Goal: Find specific fact: Find specific fact

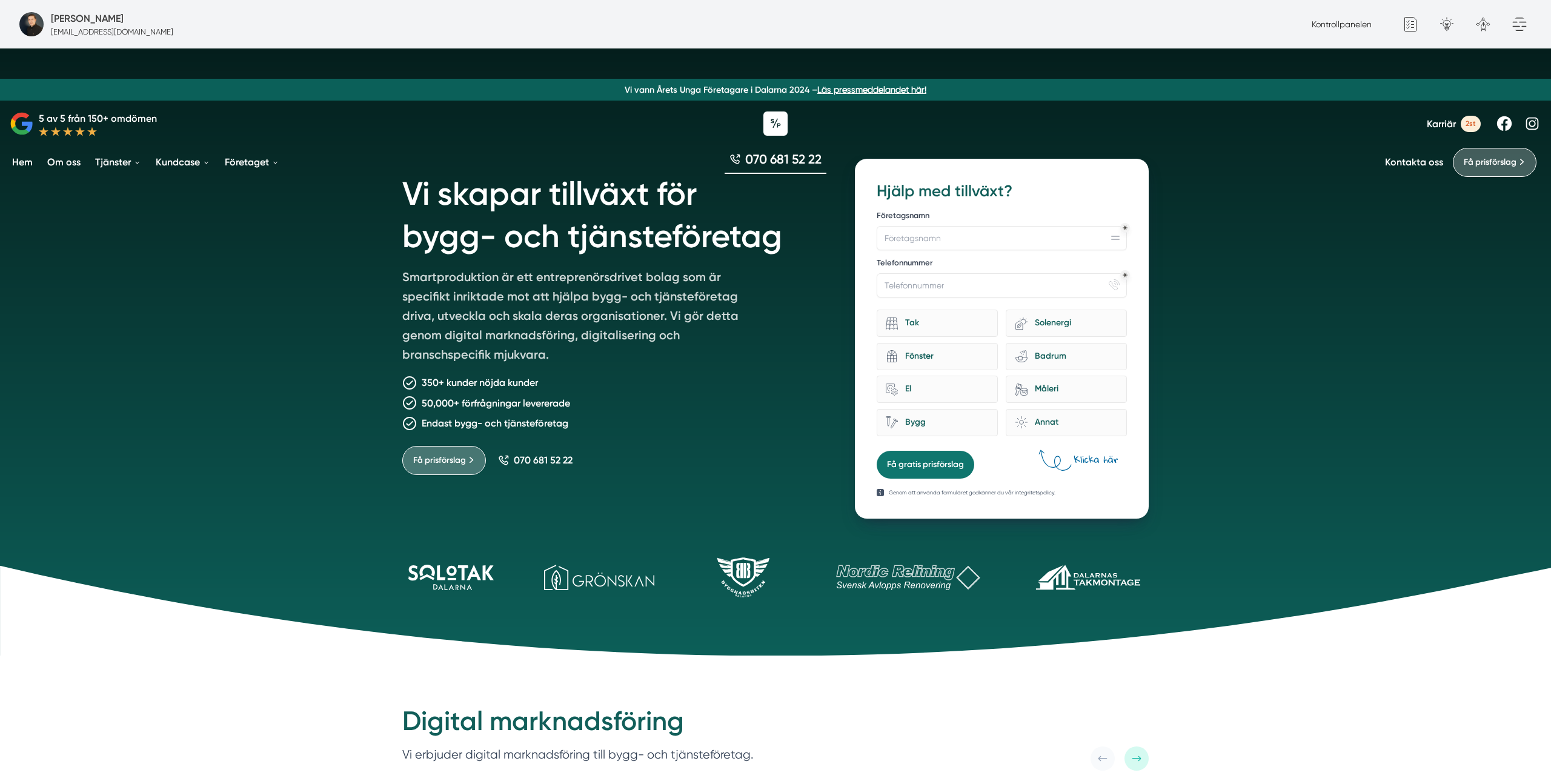
click at [424, 255] on h1 "Vi skapar tillväxt för bygg- och tjänsteföretag" at bounding box center [614, 213] width 424 height 109
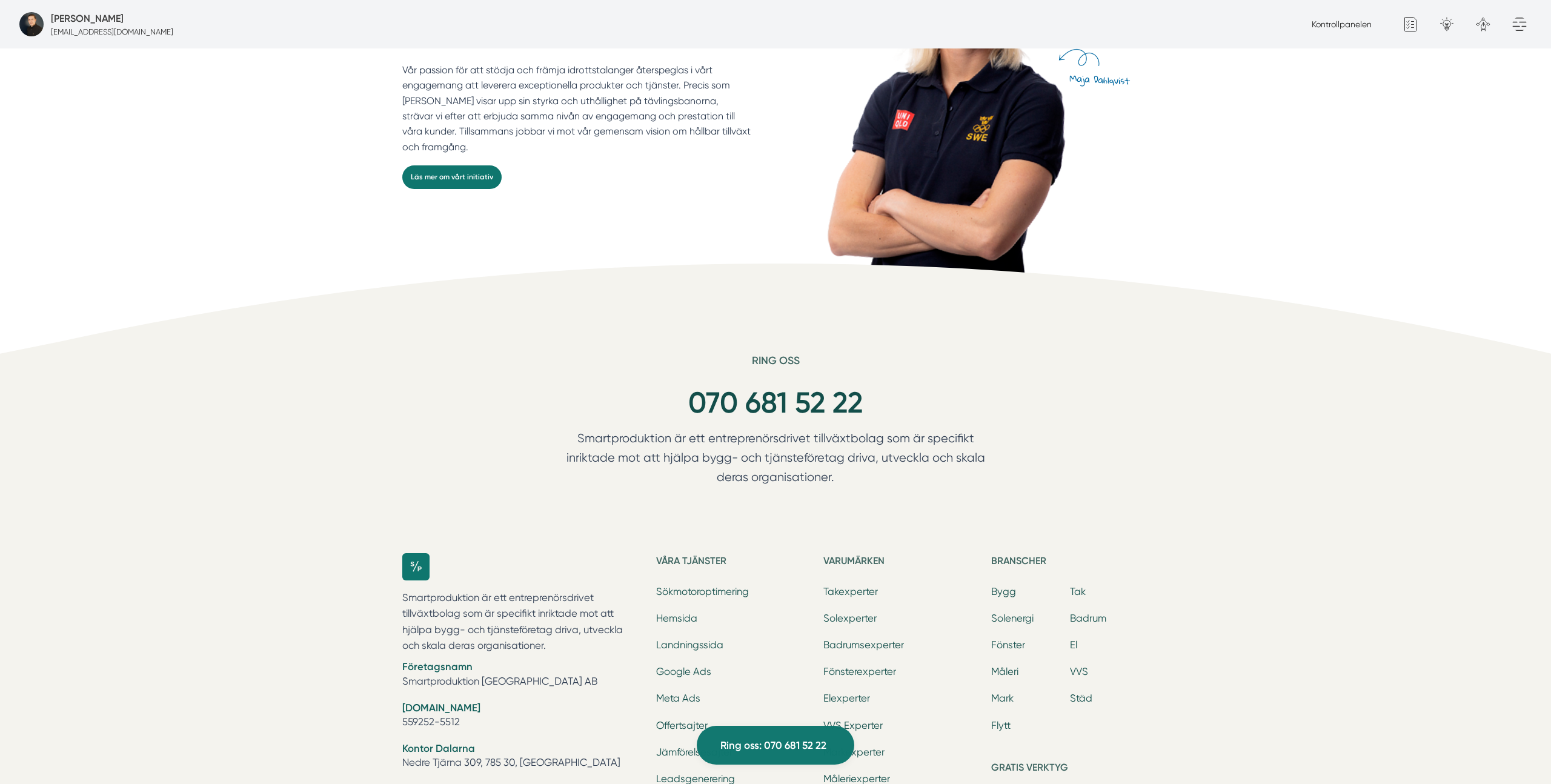
scroll to position [3909, 0]
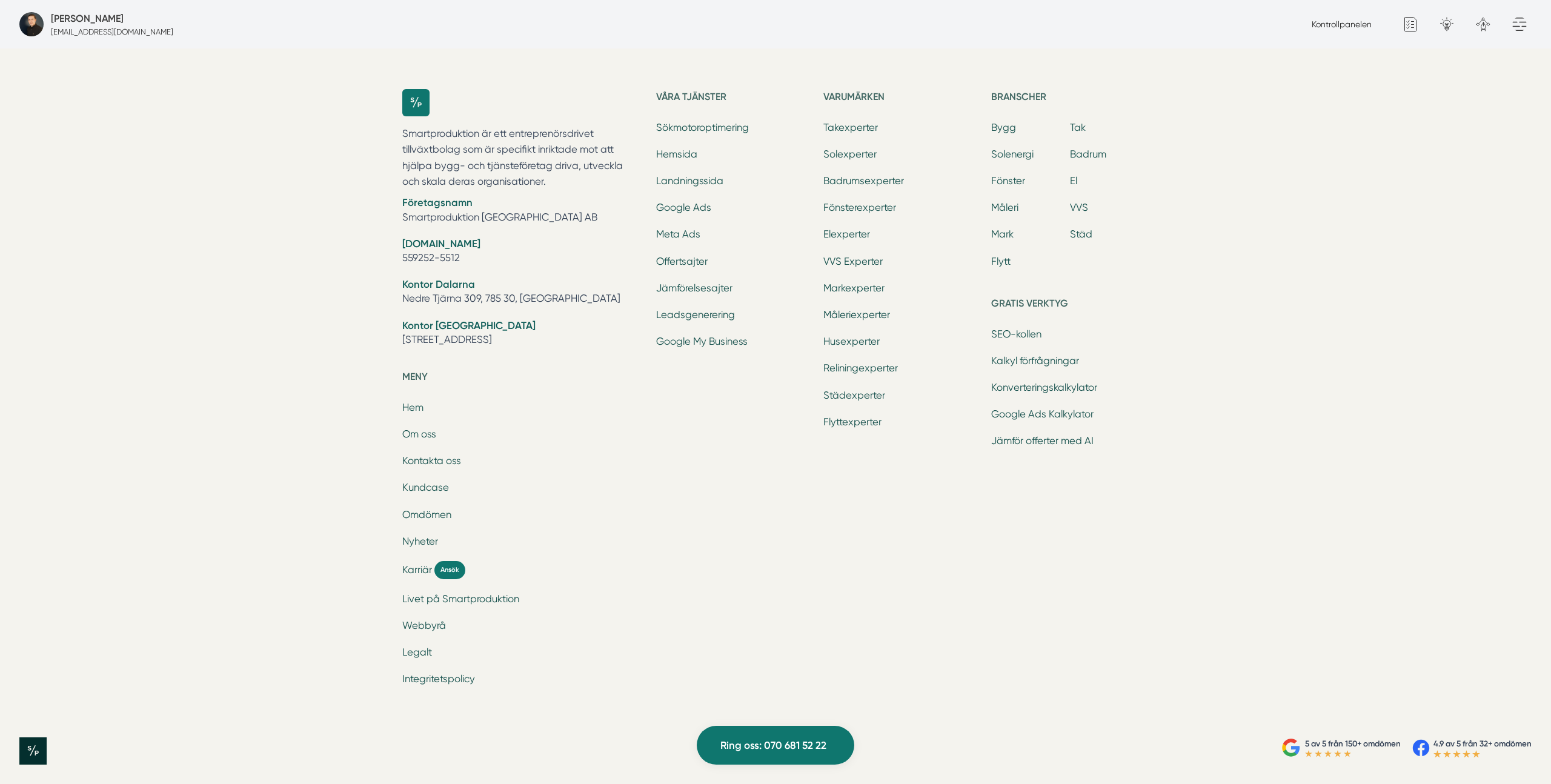
click at [437, 257] on li "[DOMAIN_NAME] 559252-5512" at bounding box center [522, 252] width 240 height 31
copy li "[DOMAIN_NAME]"
click at [461, 213] on li "Företagsnamn Smartproduktion [GEOGRAPHIC_DATA] AB" at bounding box center [522, 211] width 240 height 31
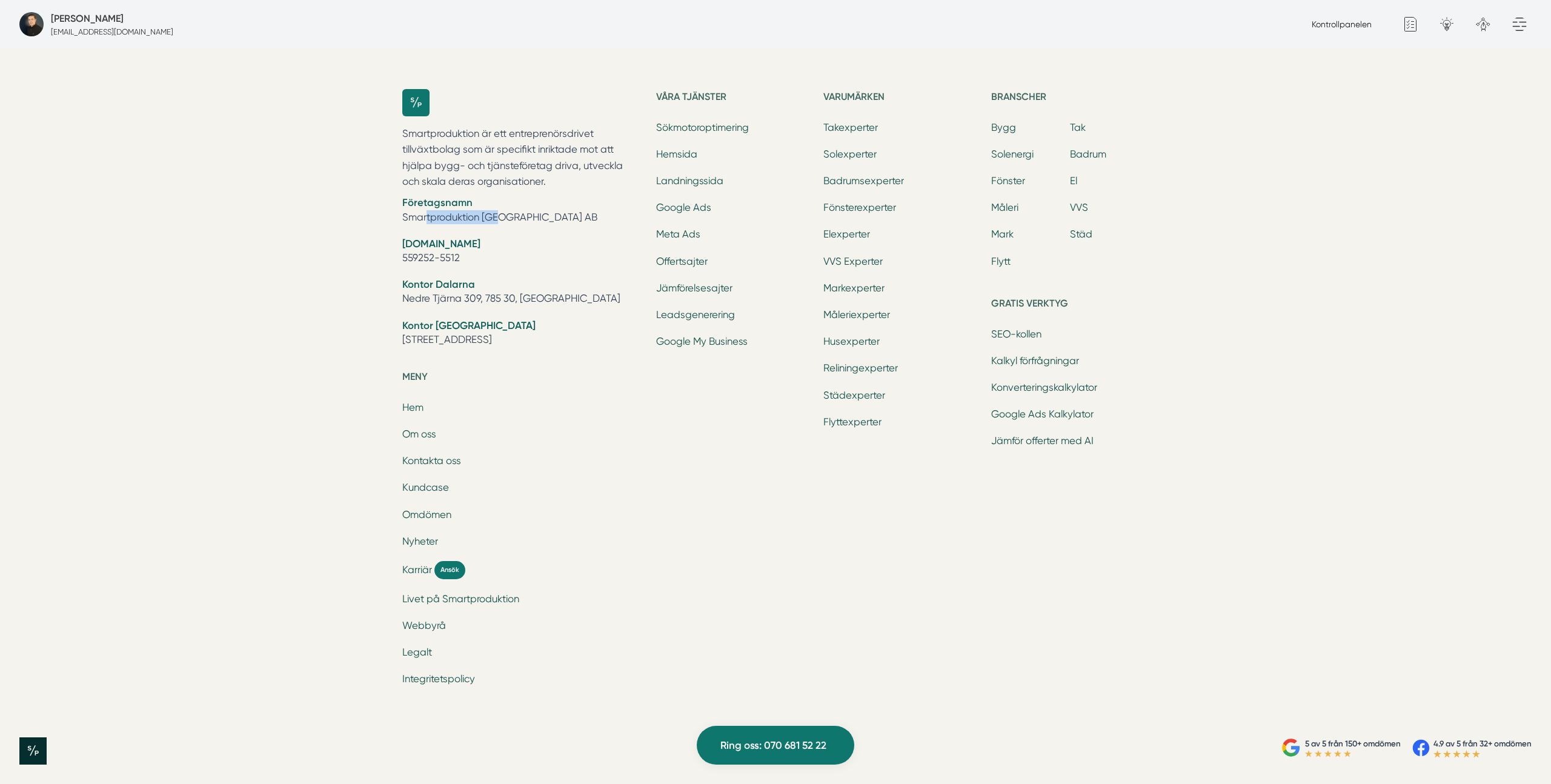
click at [461, 213] on li "Företagsnamn Smartproduktion [GEOGRAPHIC_DATA] AB" at bounding box center [522, 211] width 240 height 31
copy li "Företagsnamn"
drag, startPoint x: 467, startPoint y: 256, endPoint x: 395, endPoint y: 203, distance: 89.4
click at [395, 203] on div "Smartproduktion är ett entreprenörsdrivet tillväxtbolag som är specifikt inrikt…" at bounding box center [776, 394] width 776 height 649
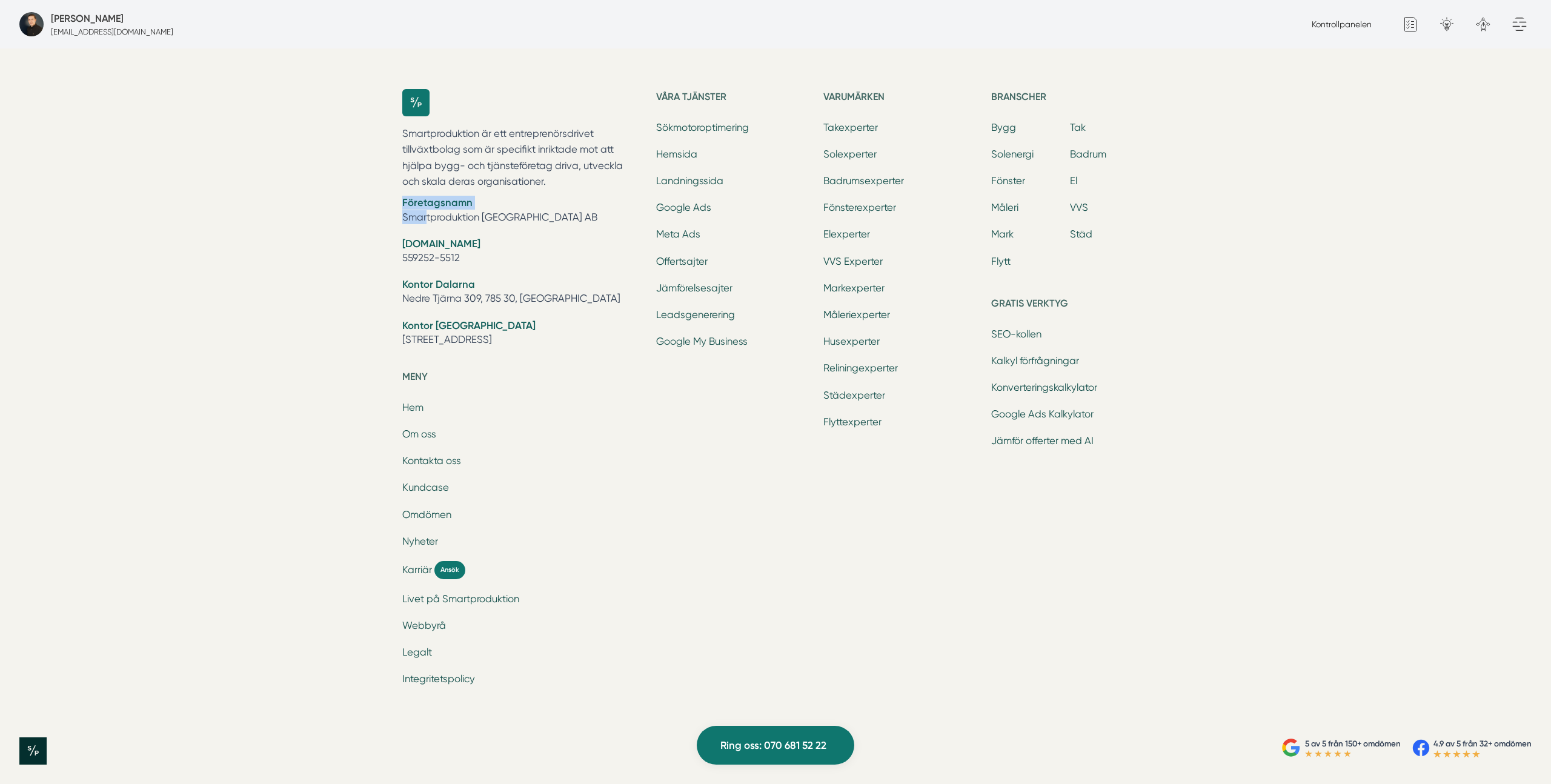
copy ul "Företagsnamn Smartproduktion [GEOGRAPHIC_DATA] AB [DOMAIN_NAME] 559252-5512"
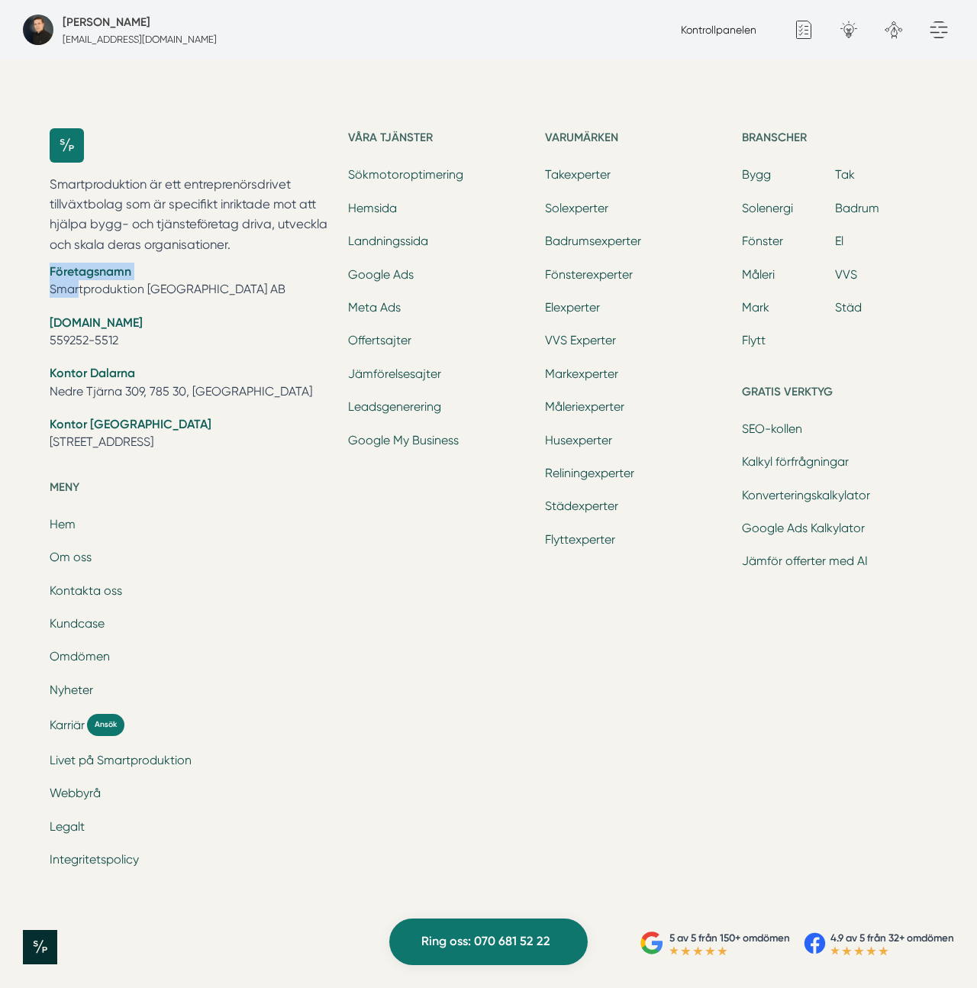
scroll to position [4751, 0]
